Goal: Task Accomplishment & Management: Complete application form

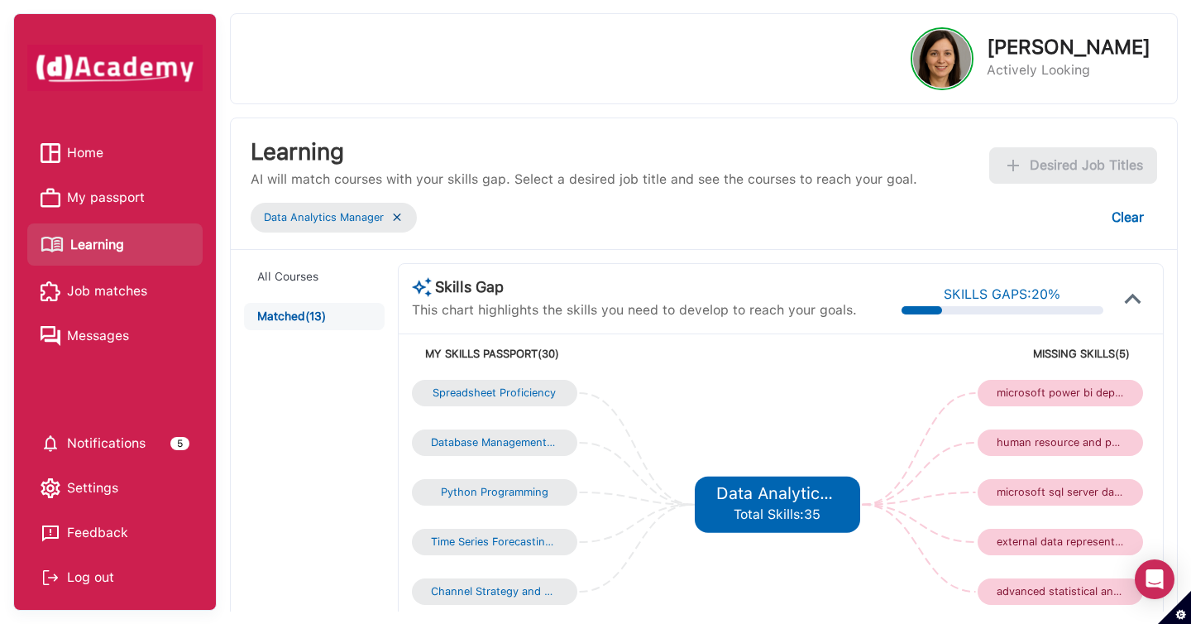
click at [75, 152] on span "Home" at bounding box center [85, 153] width 36 height 25
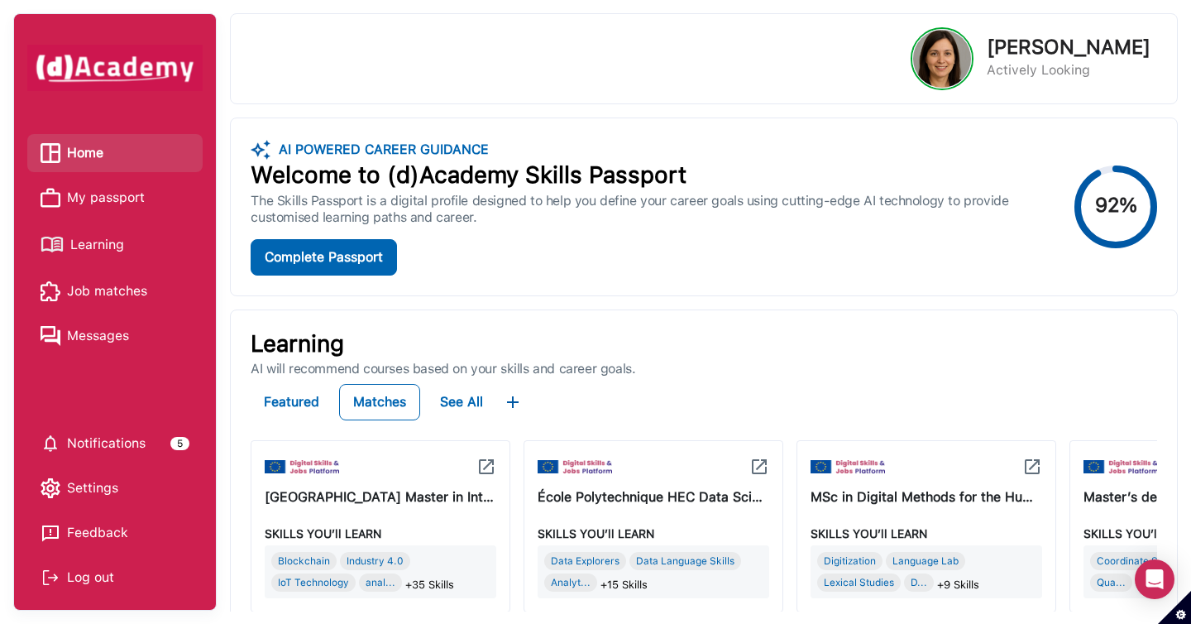
click at [108, 250] on span "Learning" at bounding box center [97, 244] width 54 height 25
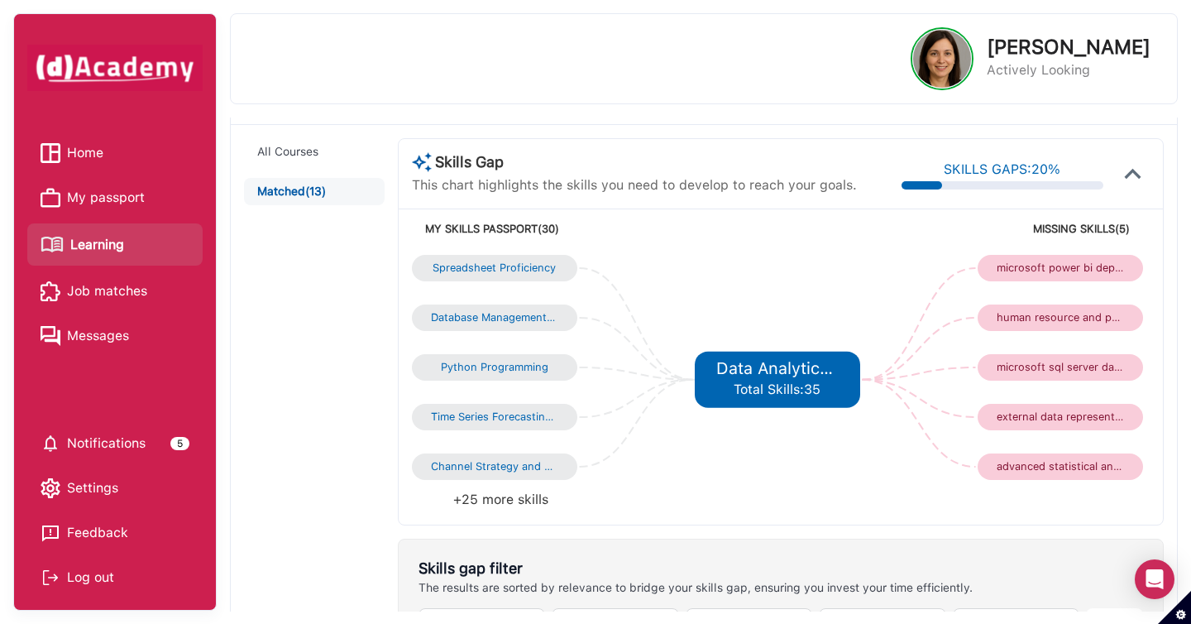
scroll to position [133, 0]
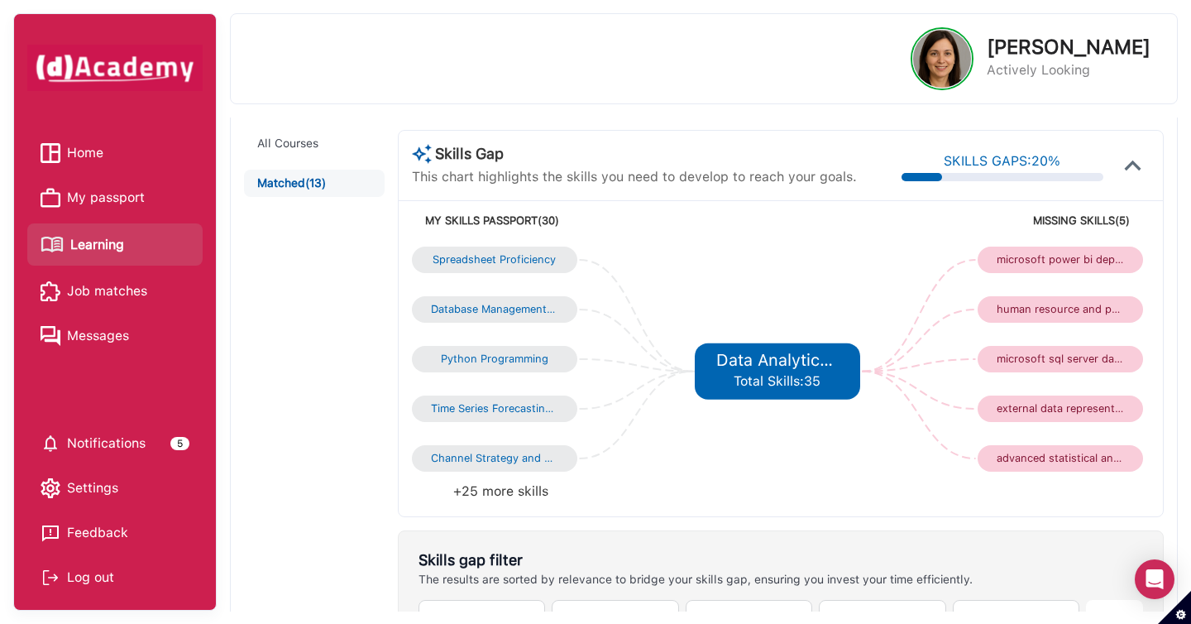
click at [117, 294] on span "Job matches" at bounding box center [107, 291] width 80 height 25
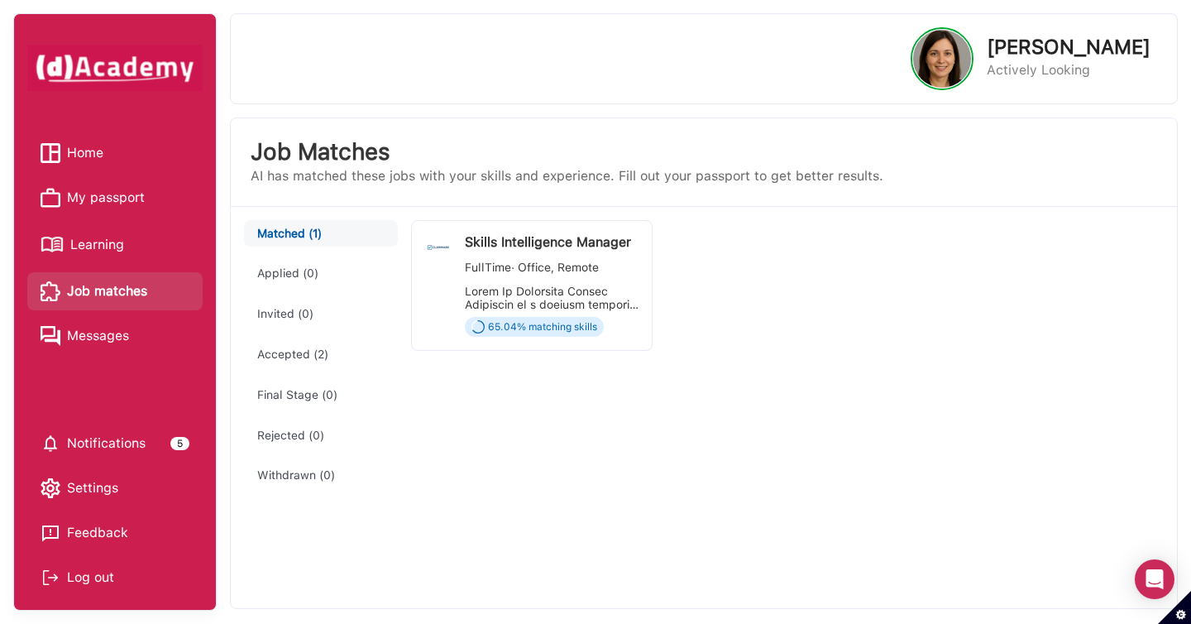
click at [514, 283] on div "Skills Intelligence Manager FullTime · Office, Remote 65.04 % matching skills" at bounding box center [552, 285] width 175 height 103
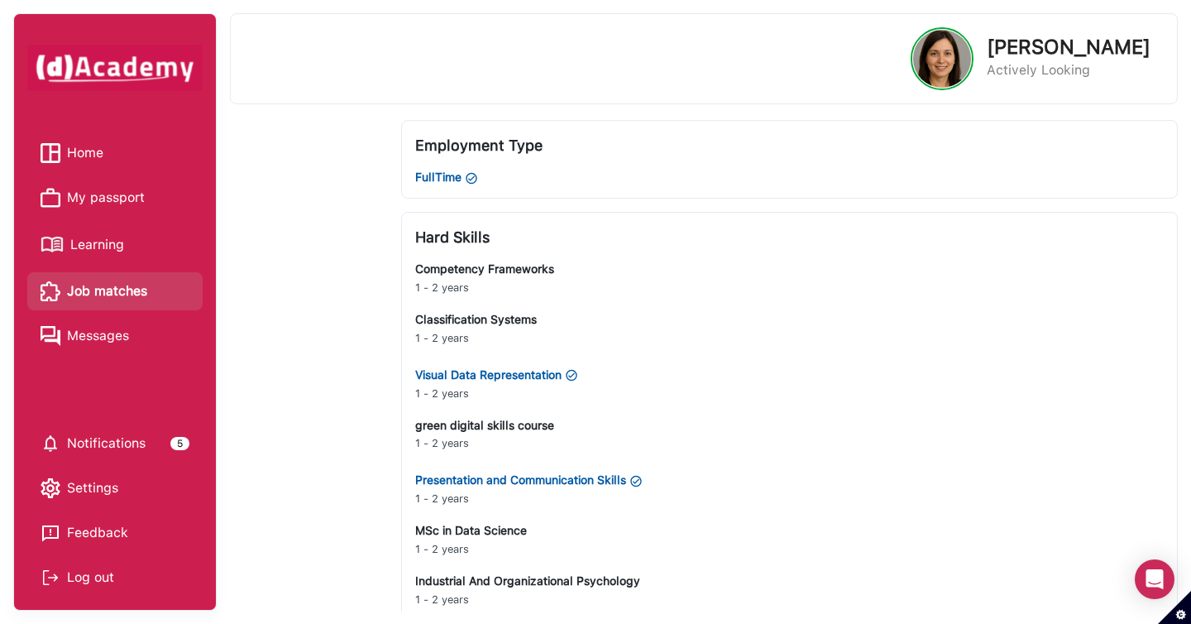
scroll to position [998, 0]
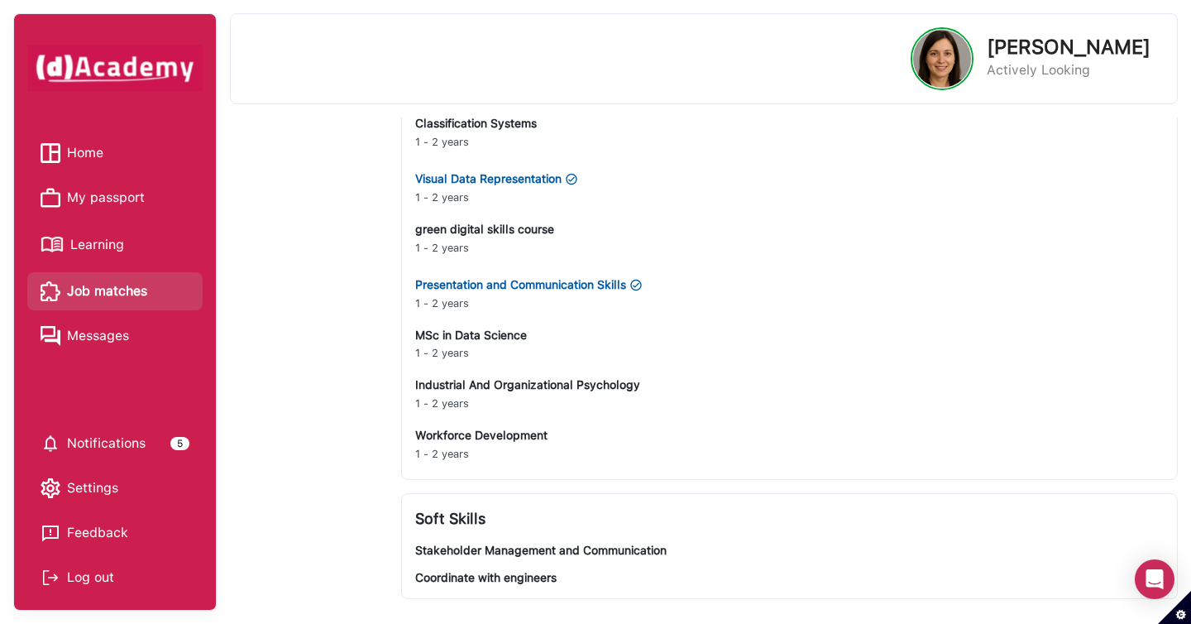
scroll to position [943, 0]
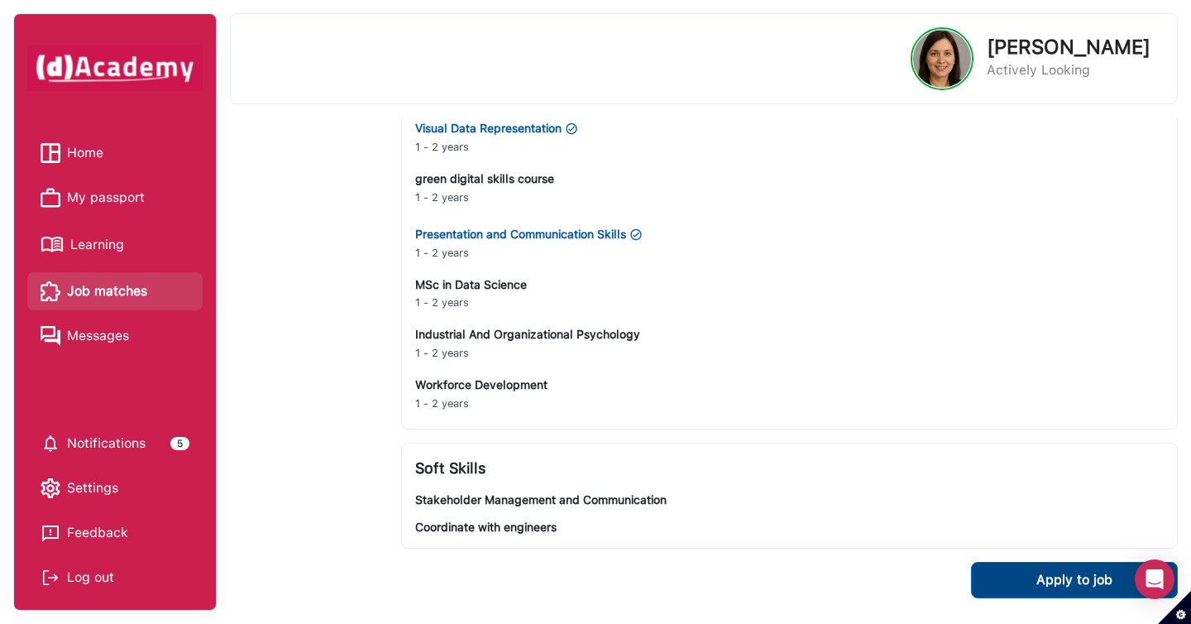
click at [1067, 586] on div "Apply to job" at bounding box center [1074, 579] width 76 height 23
